Goal: Transaction & Acquisition: Purchase product/service

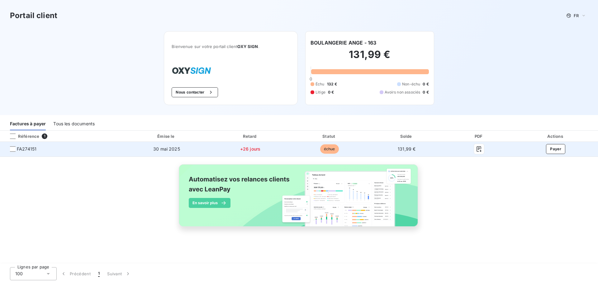
click at [564, 154] on td "Payer" at bounding box center [556, 149] width 85 height 15
click at [563, 146] on button "Payer" at bounding box center [555, 149] width 19 height 10
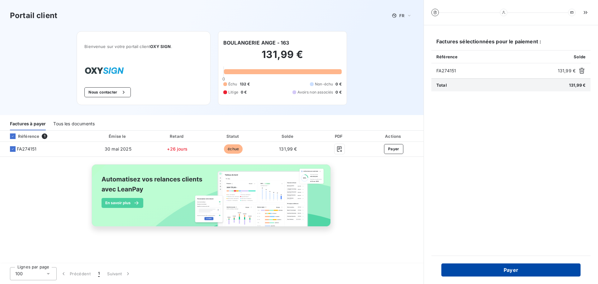
click at [506, 268] on button "Payer" at bounding box center [511, 269] width 139 height 13
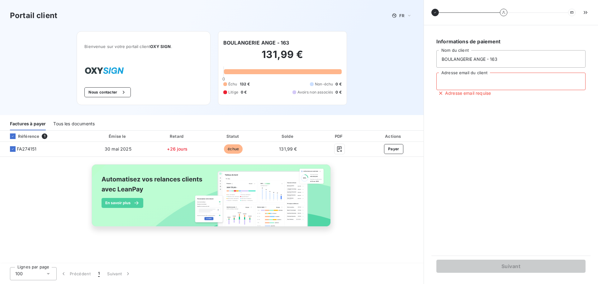
click at [439, 74] on input "Adresse email du client" at bounding box center [511, 81] width 149 height 17
type input "L"
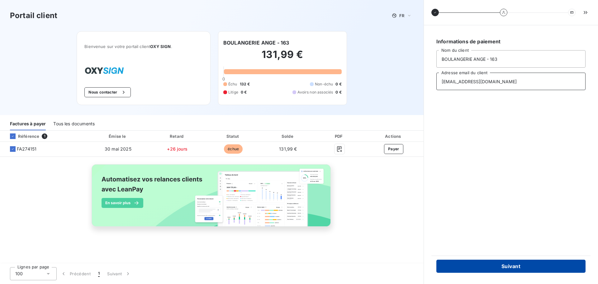
type input "[EMAIL_ADDRESS][DOMAIN_NAME]"
click at [491, 263] on button "Suivant" at bounding box center [511, 266] width 149 height 13
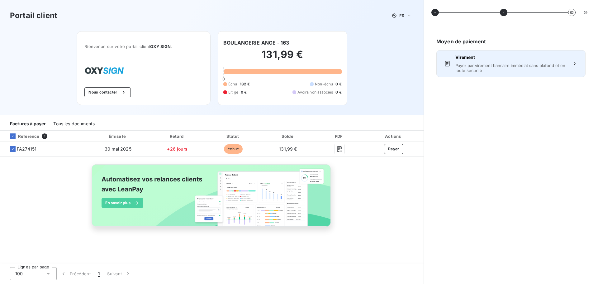
click at [502, 60] on span "Virement" at bounding box center [511, 57] width 111 height 6
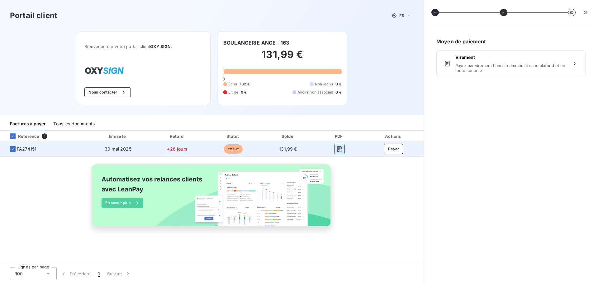
click at [342, 149] on icon "button" at bounding box center [340, 149] width 6 height 6
